Goal: Transaction & Acquisition: Purchase product/service

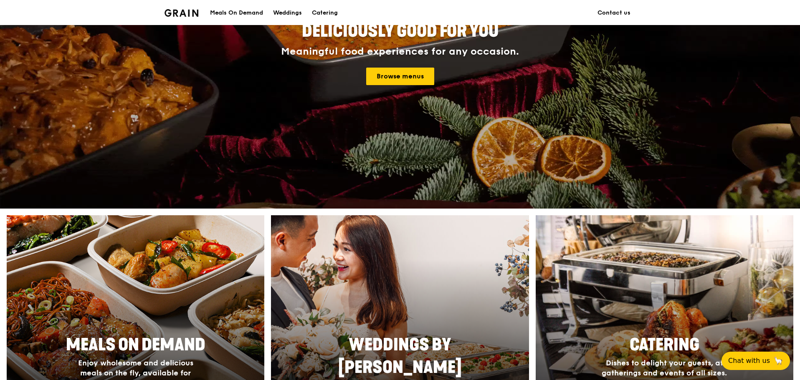
scroll to position [334, 0]
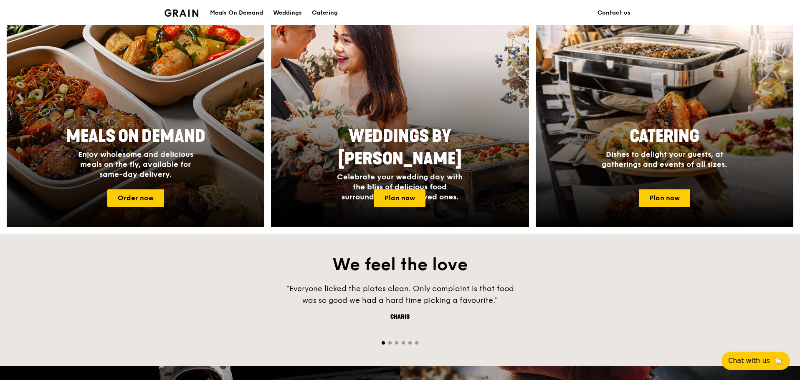
click at [204, 193] on div at bounding box center [135, 117] width 283 height 243
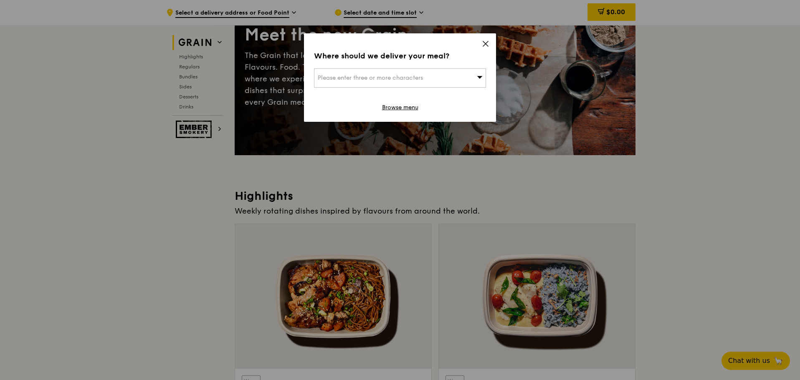
scroll to position [83, 0]
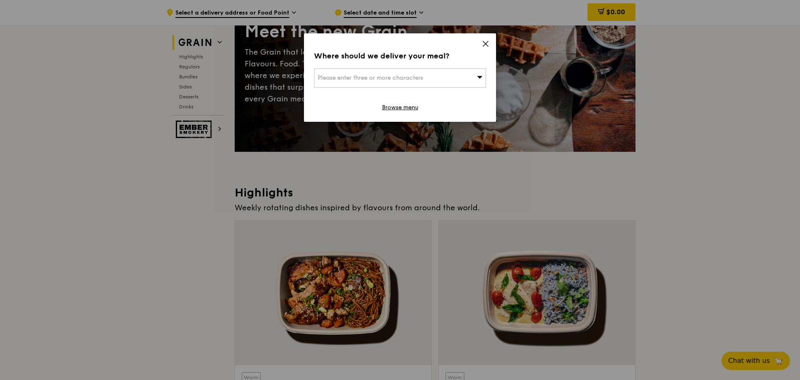
click at [486, 44] on icon at bounding box center [485, 43] width 5 height 5
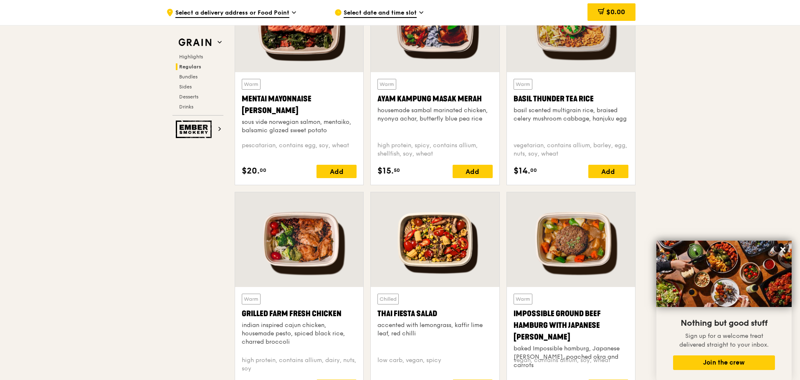
scroll to position [793, 0]
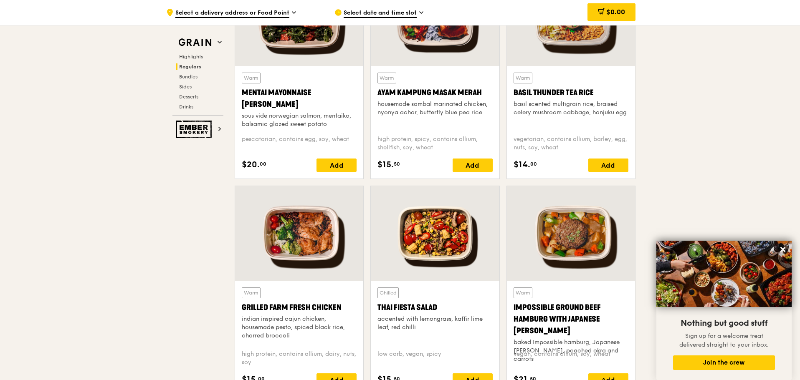
click at [287, 55] on div at bounding box center [299, 18] width 128 height 95
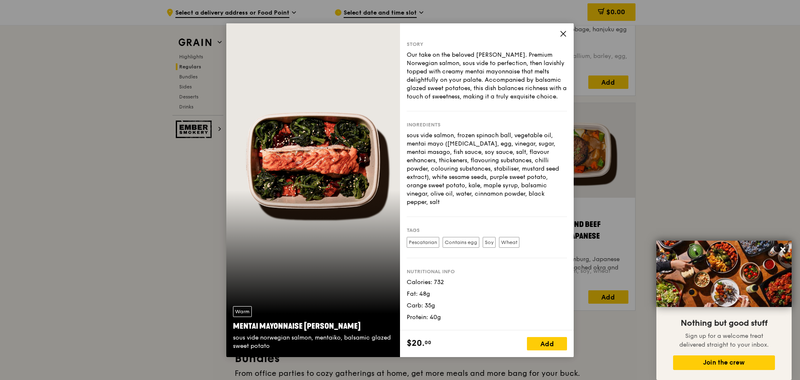
scroll to position [877, 0]
click at [563, 38] on span at bounding box center [563, 34] width 8 height 9
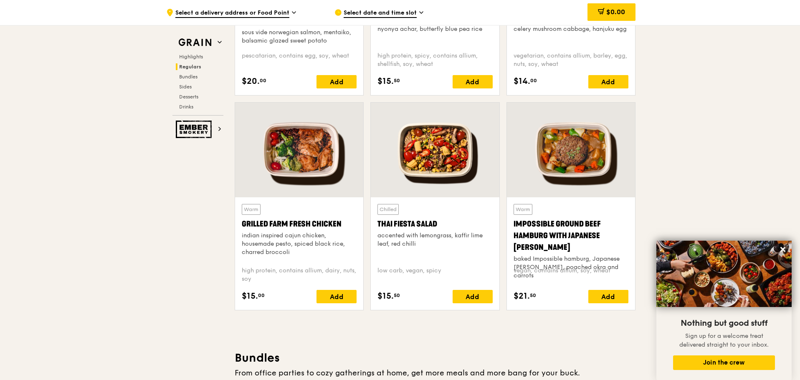
scroll to position [835, 0]
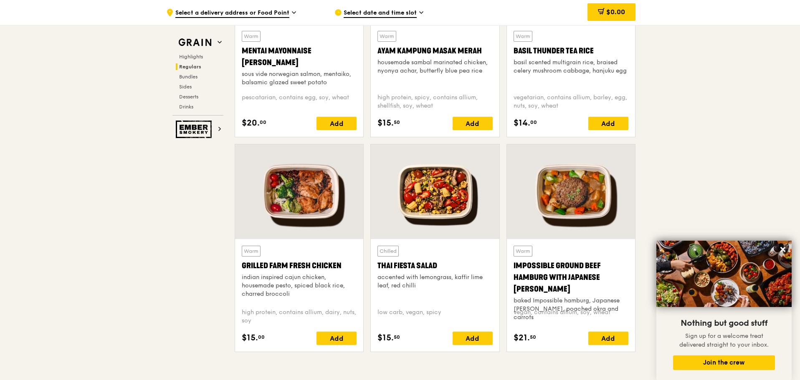
click at [423, 205] on div at bounding box center [435, 191] width 128 height 95
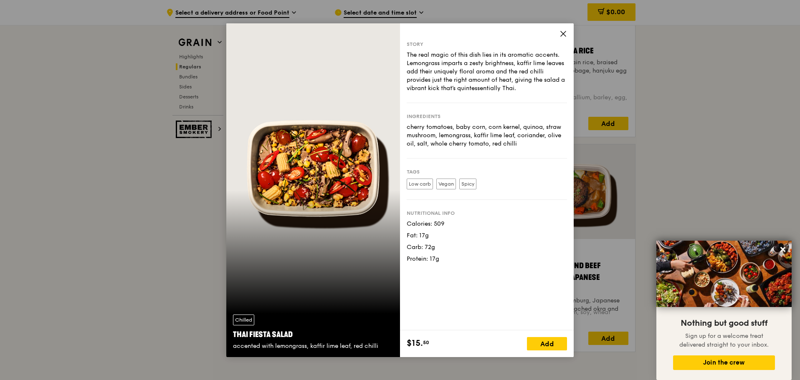
click at [568, 31] on div "Story The real magic of this dish lies in its aromatic accents. Lemongrass impa…" at bounding box center [487, 176] width 174 height 307
click at [563, 35] on icon at bounding box center [563, 34] width 8 height 8
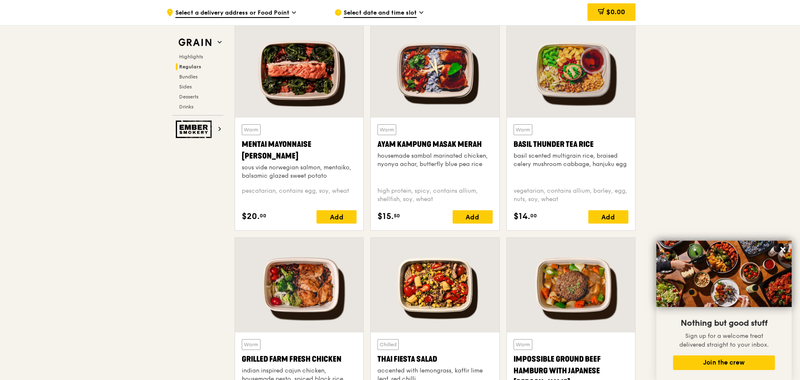
scroll to position [710, 0]
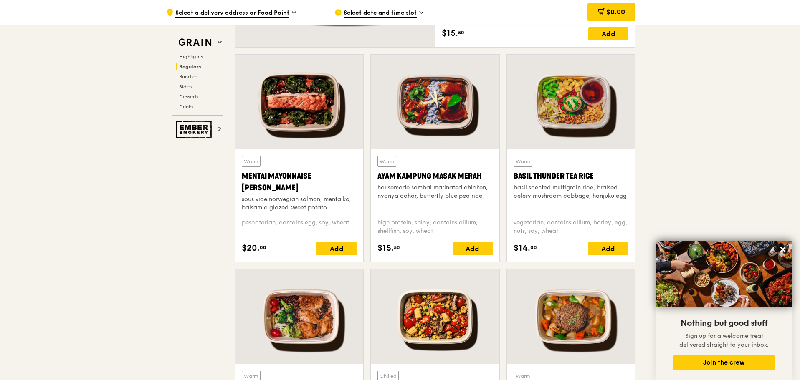
click at [532, 108] on div at bounding box center [571, 102] width 128 height 95
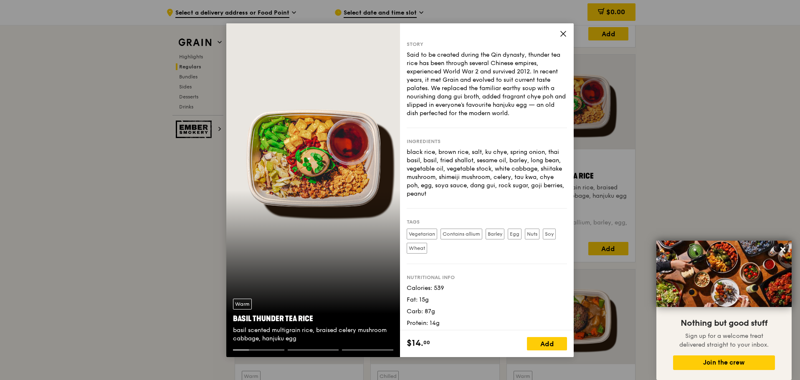
click at [559, 37] on div "Story Said to be created during the Qin dynasty, thunder tea rice has been thro…" at bounding box center [487, 176] width 174 height 307
click at [559, 37] on icon at bounding box center [563, 34] width 8 height 8
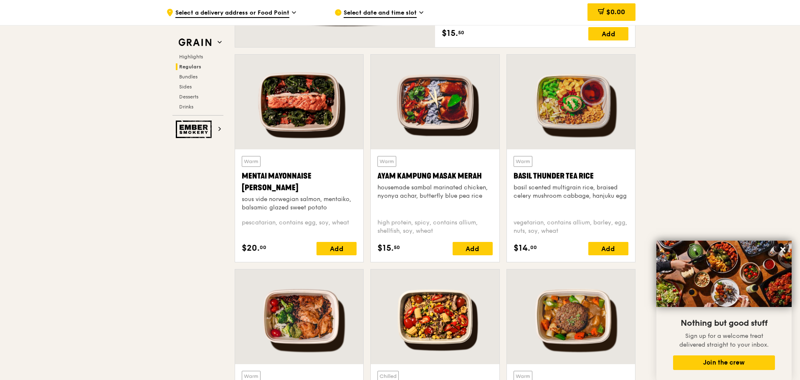
click at [470, 116] on div at bounding box center [435, 102] width 128 height 95
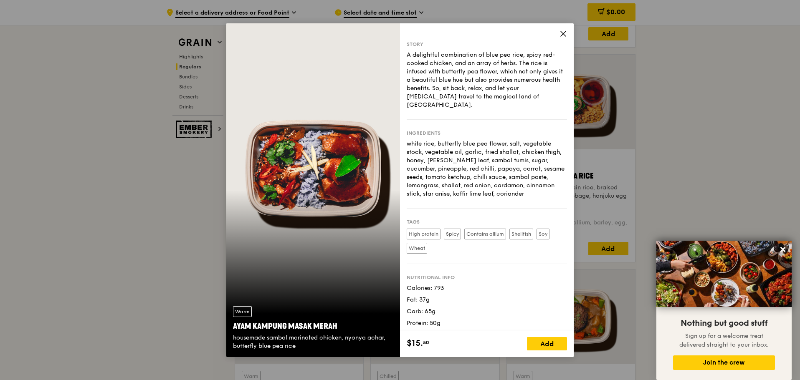
click at [559, 36] on icon at bounding box center [563, 34] width 8 height 8
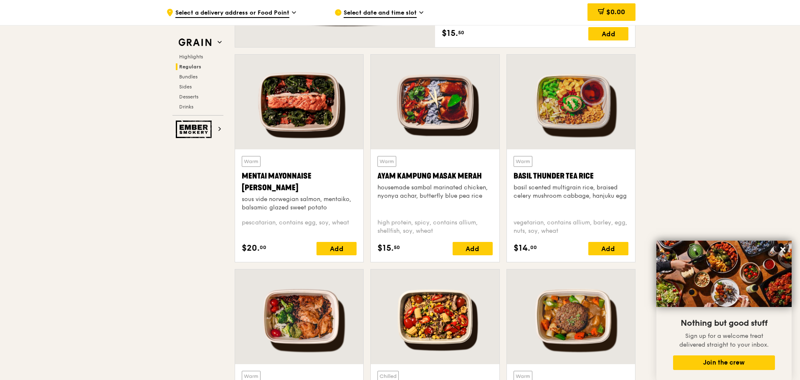
click at [278, 126] on div at bounding box center [299, 102] width 128 height 95
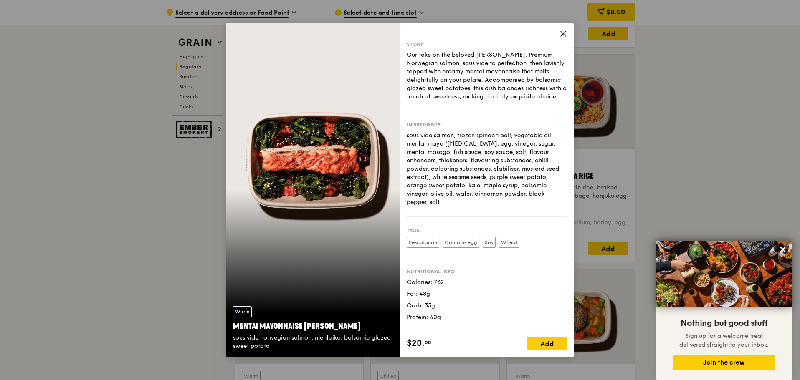
click at [560, 37] on icon at bounding box center [563, 34] width 8 height 8
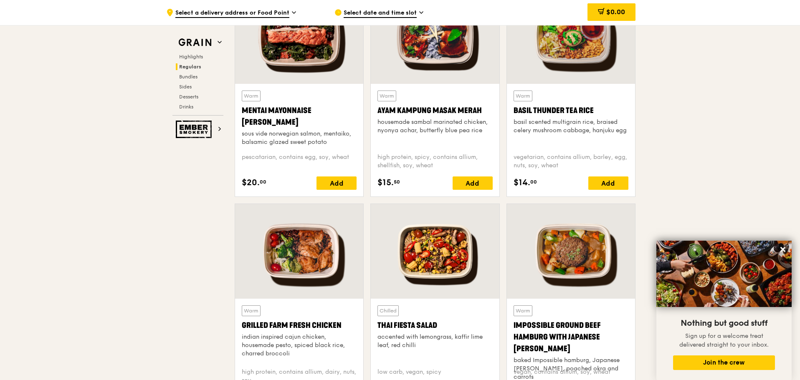
scroll to position [877, 0]
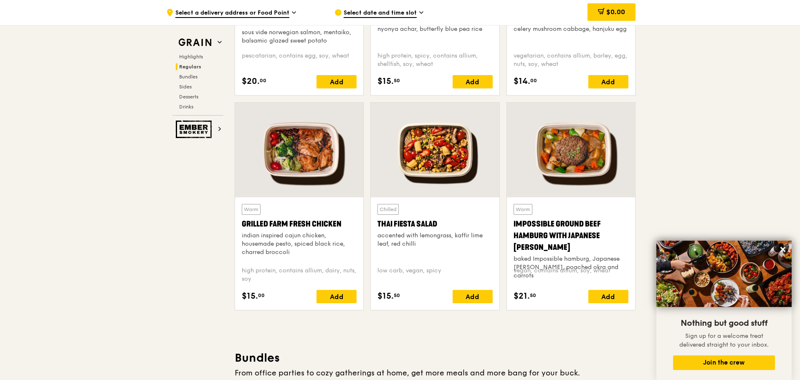
click at [561, 181] on div at bounding box center [571, 150] width 128 height 95
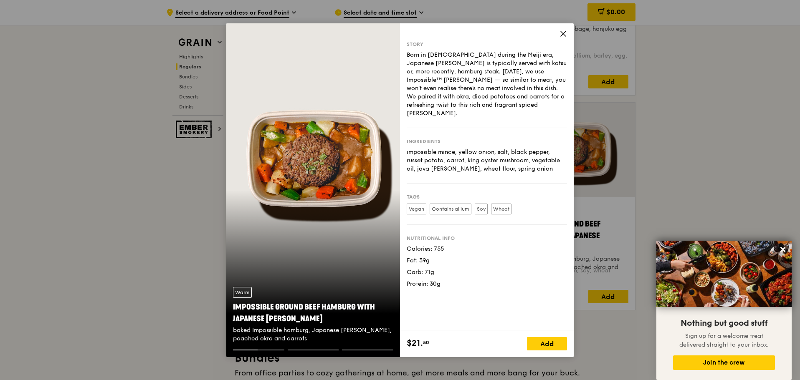
click at [560, 38] on span at bounding box center [563, 34] width 8 height 9
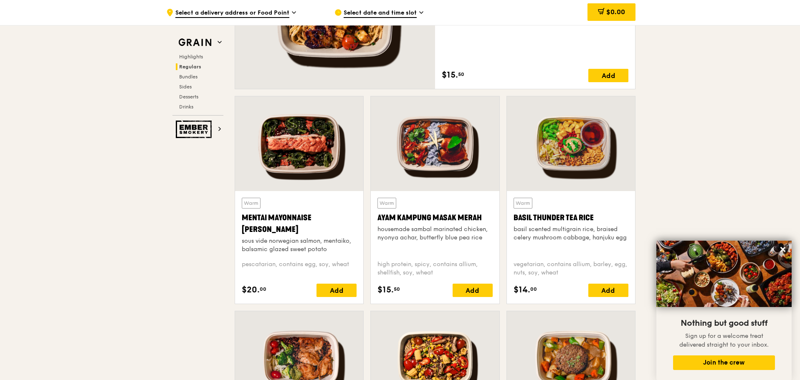
scroll to position [543, 0]
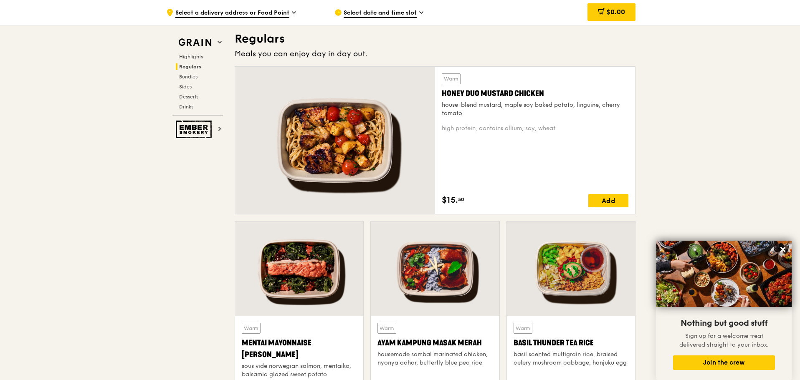
click at [381, 155] on div at bounding box center [335, 140] width 200 height 147
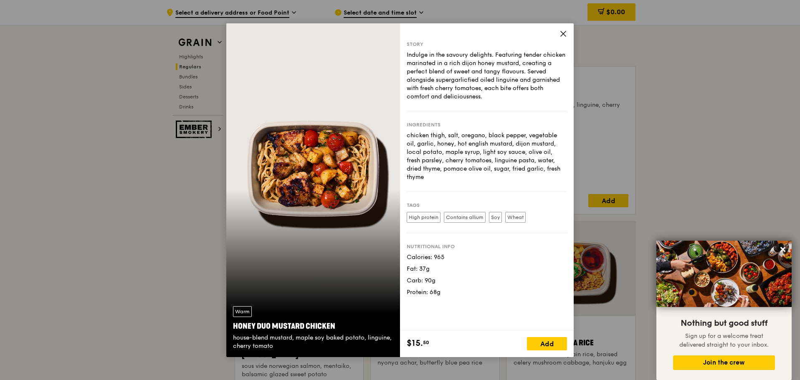
click at [560, 30] on icon at bounding box center [563, 34] width 8 height 8
